Goal: Information Seeking & Learning: Learn about a topic

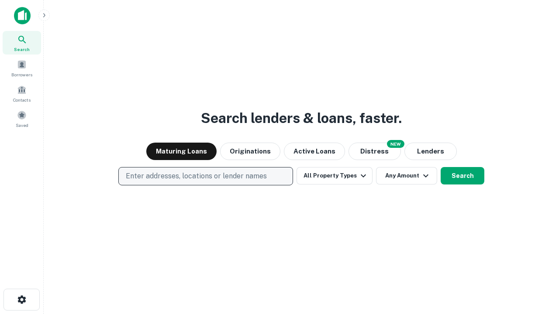
click at [205, 176] on p "Enter addresses, locations or lender names" at bounding box center [196, 176] width 141 height 10
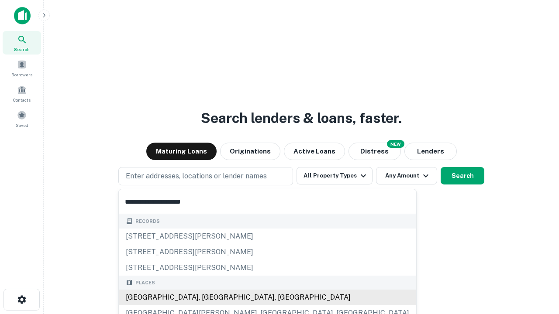
click at [209, 298] on div "Santa Monica, CA, USA" at bounding box center [267, 298] width 297 height 16
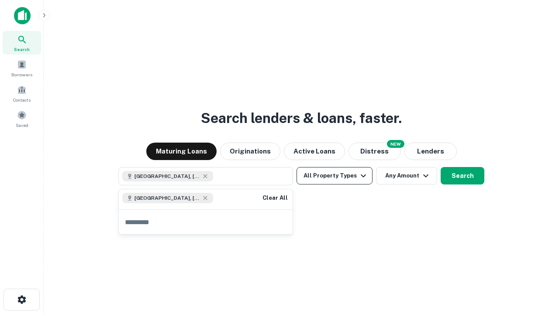
click at [334, 176] on button "All Property Types" at bounding box center [334, 175] width 76 height 17
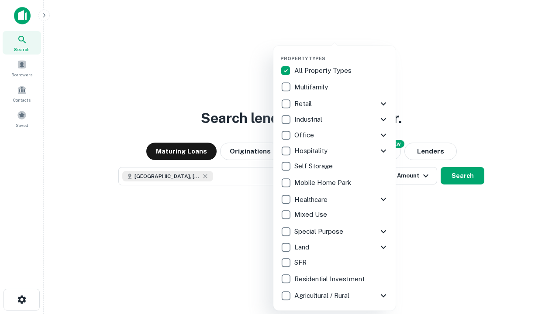
click at [341, 53] on button "button" at bounding box center [341, 53] width 122 height 0
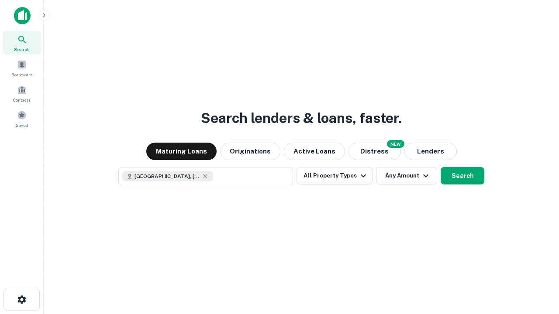
scroll to position [14, 0]
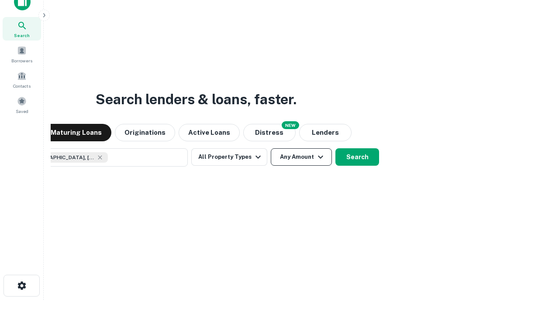
click at [271, 148] on button "Any Amount" at bounding box center [301, 156] width 61 height 17
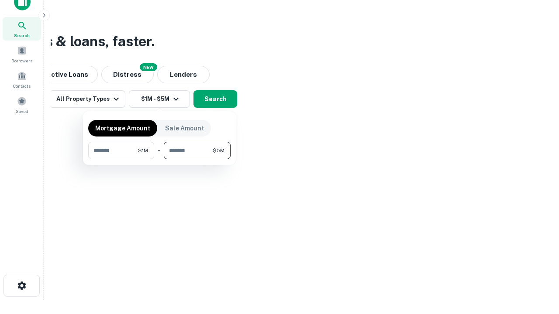
type input "*******"
click at [159, 159] on button "button" at bounding box center [159, 159] width 142 height 0
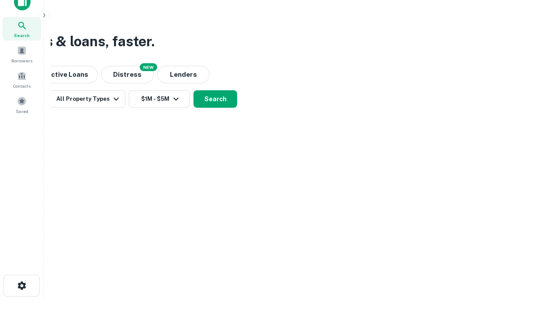
scroll to position [14, 0]
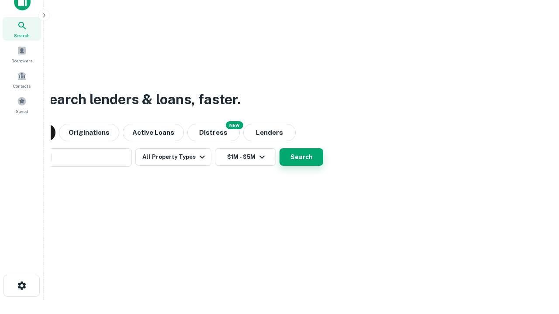
click at [279, 148] on button "Search" at bounding box center [301, 156] width 44 height 17
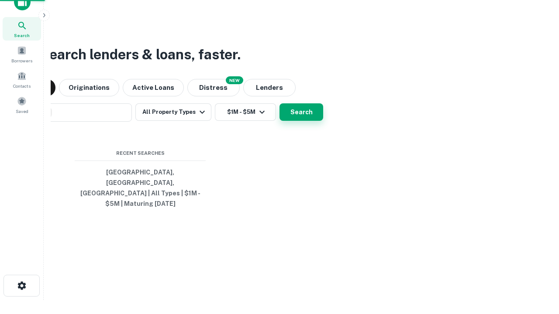
scroll to position [28, 247]
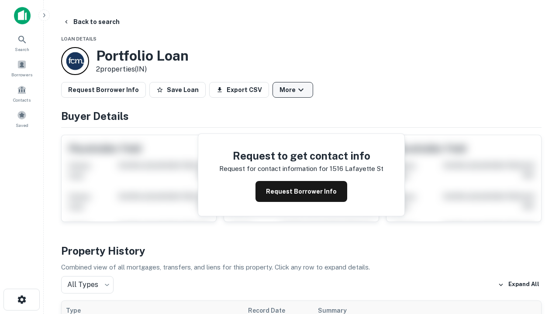
click at [293, 90] on button "More" at bounding box center [292, 90] width 41 height 16
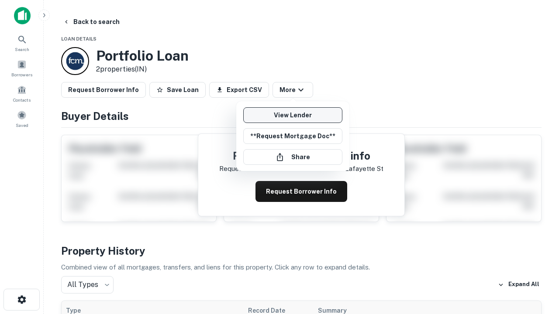
click at [293, 115] on link "View Lender" at bounding box center [292, 115] width 99 height 16
